Goal: Information Seeking & Learning: Learn about a topic

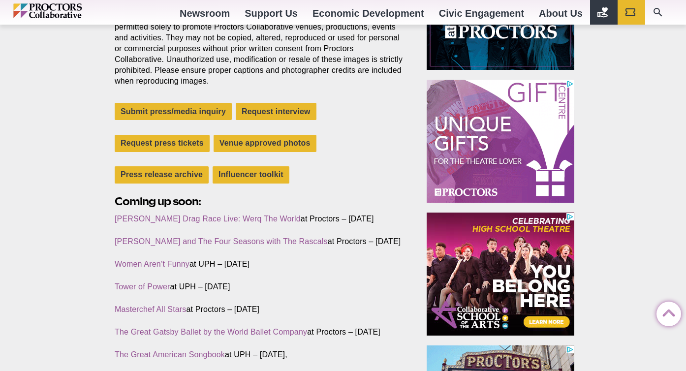
scroll to position [277, 0]
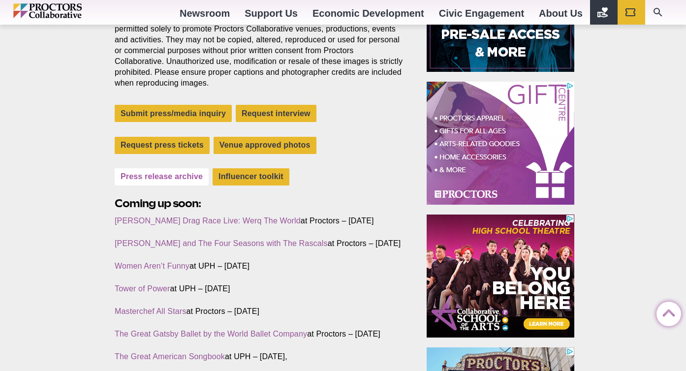
click at [138, 181] on link "Press release archive" at bounding box center [162, 176] width 94 height 17
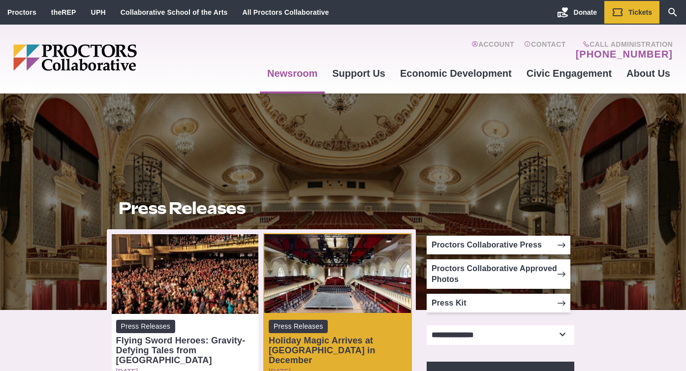
click at [310, 345] on div "Holiday Magic Arrives at [GEOGRAPHIC_DATA] in December" at bounding box center [338, 351] width 138 height 30
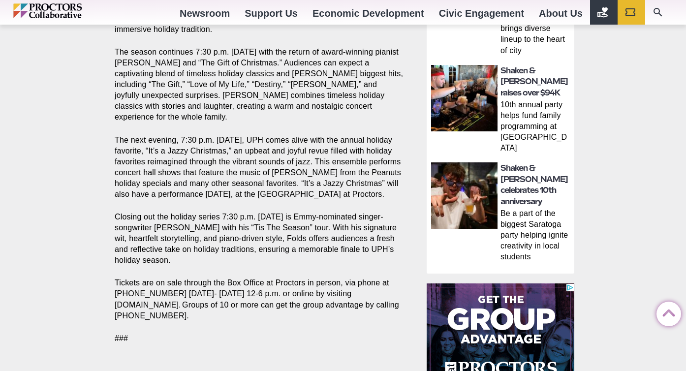
scroll to position [572, 0]
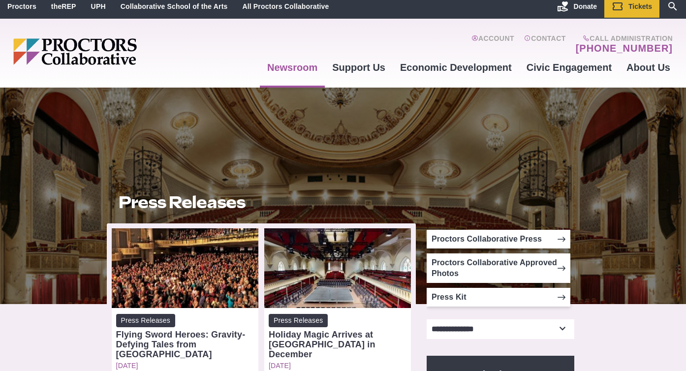
scroll to position [4, 0]
